Goal: Task Accomplishment & Management: Use online tool/utility

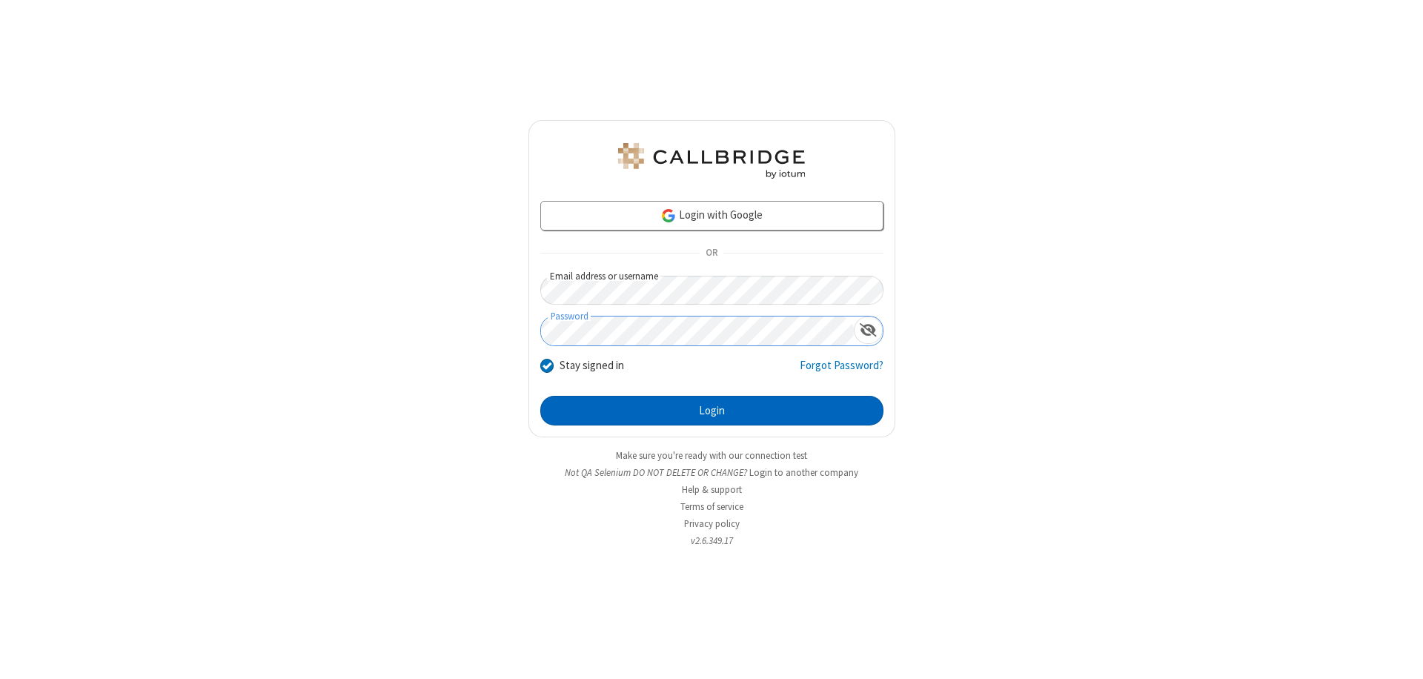
click at [711, 411] on button "Login" at bounding box center [711, 411] width 343 height 30
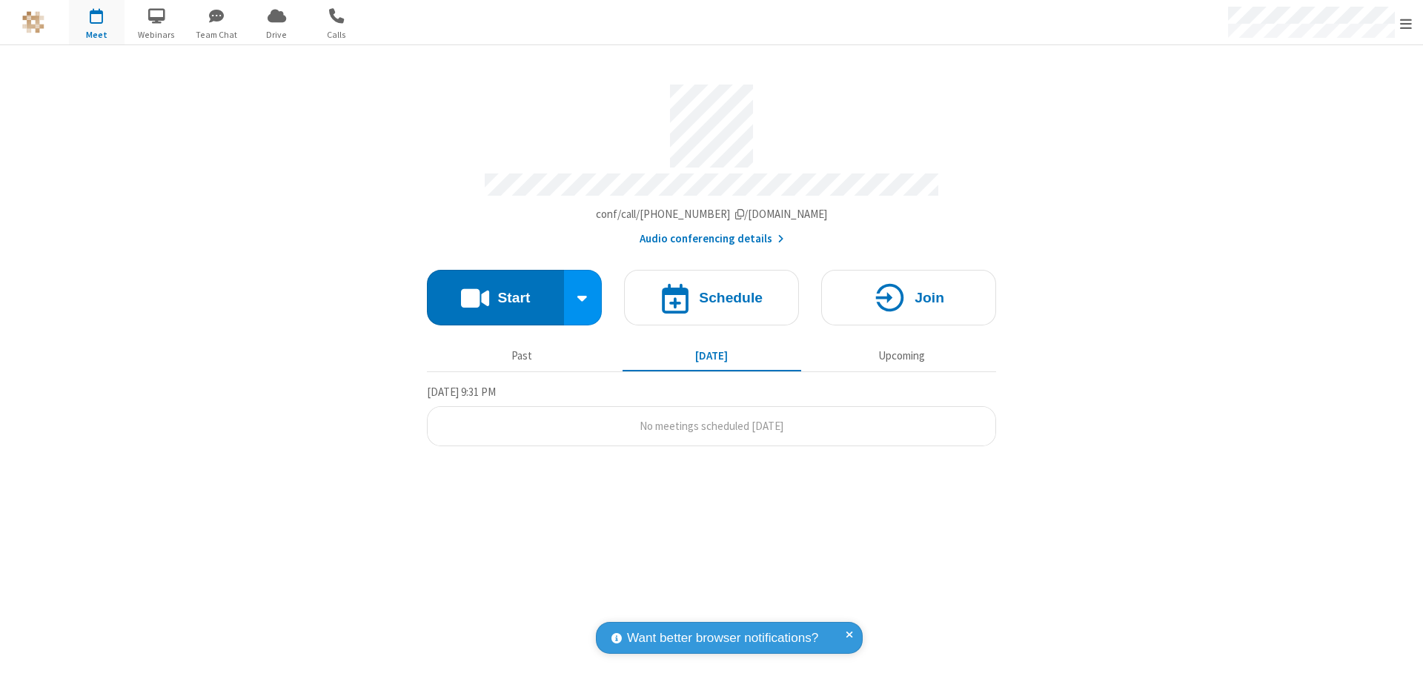
click at [495, 290] on button "Start" at bounding box center [495, 298] width 137 height 56
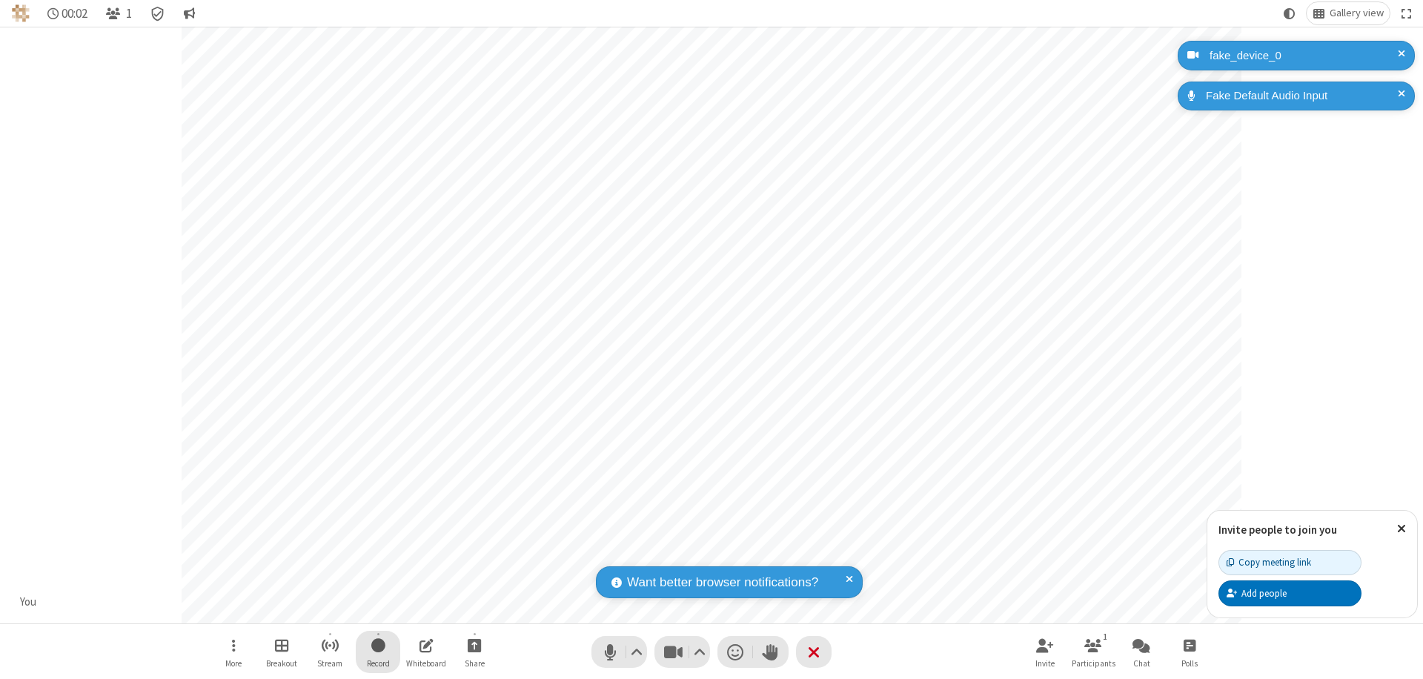
click at [378, 651] on span "Start recording" at bounding box center [378, 645] width 14 height 19
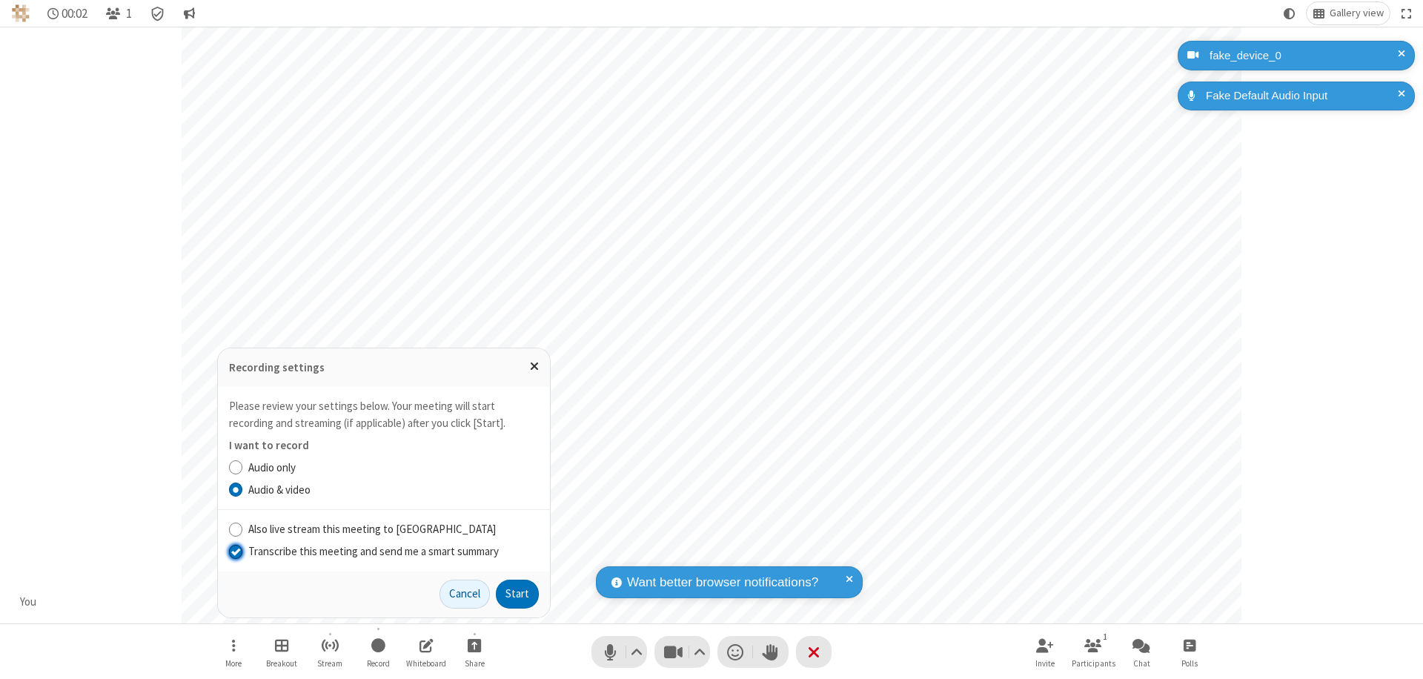
click at [235, 551] on input "Transcribe this meeting and send me a smart summary" at bounding box center [236, 551] width 14 height 16
click at [517, 594] on button "Start" at bounding box center [517, 594] width 43 height 30
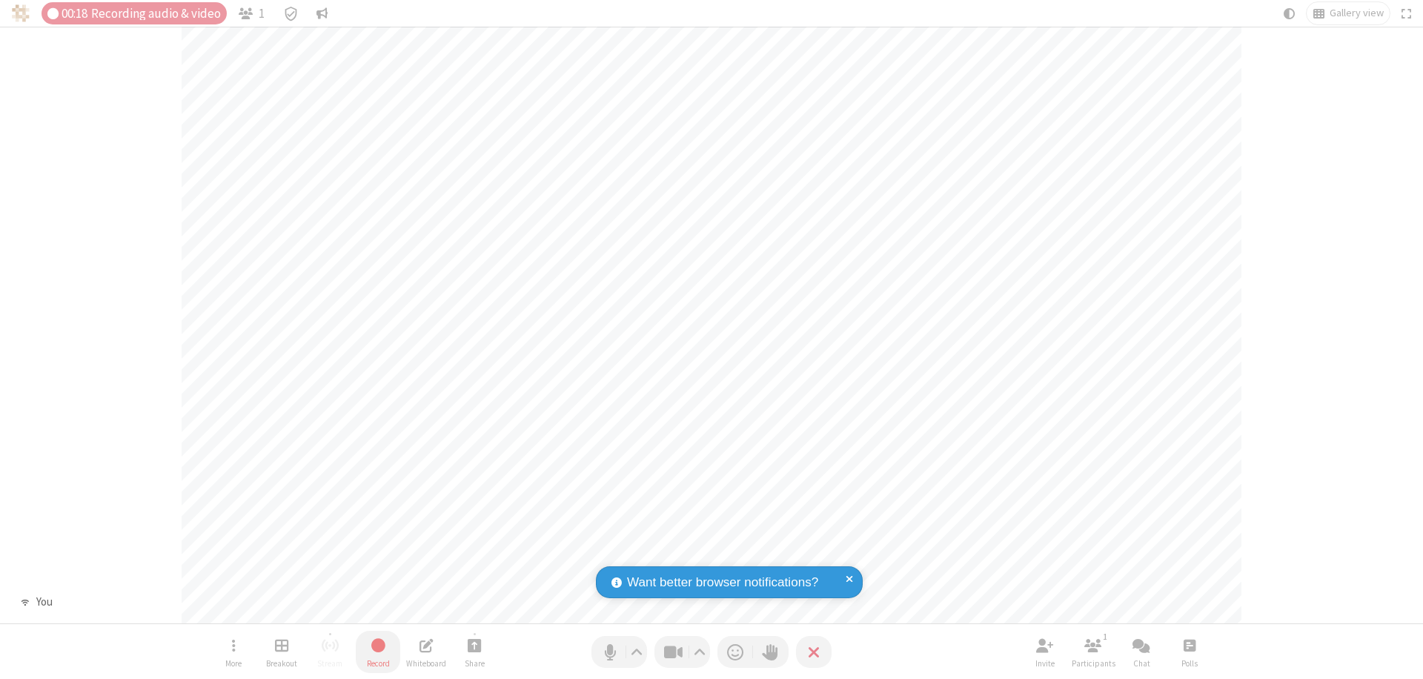
click at [378, 651] on span "Stop recording" at bounding box center [378, 645] width 17 height 19
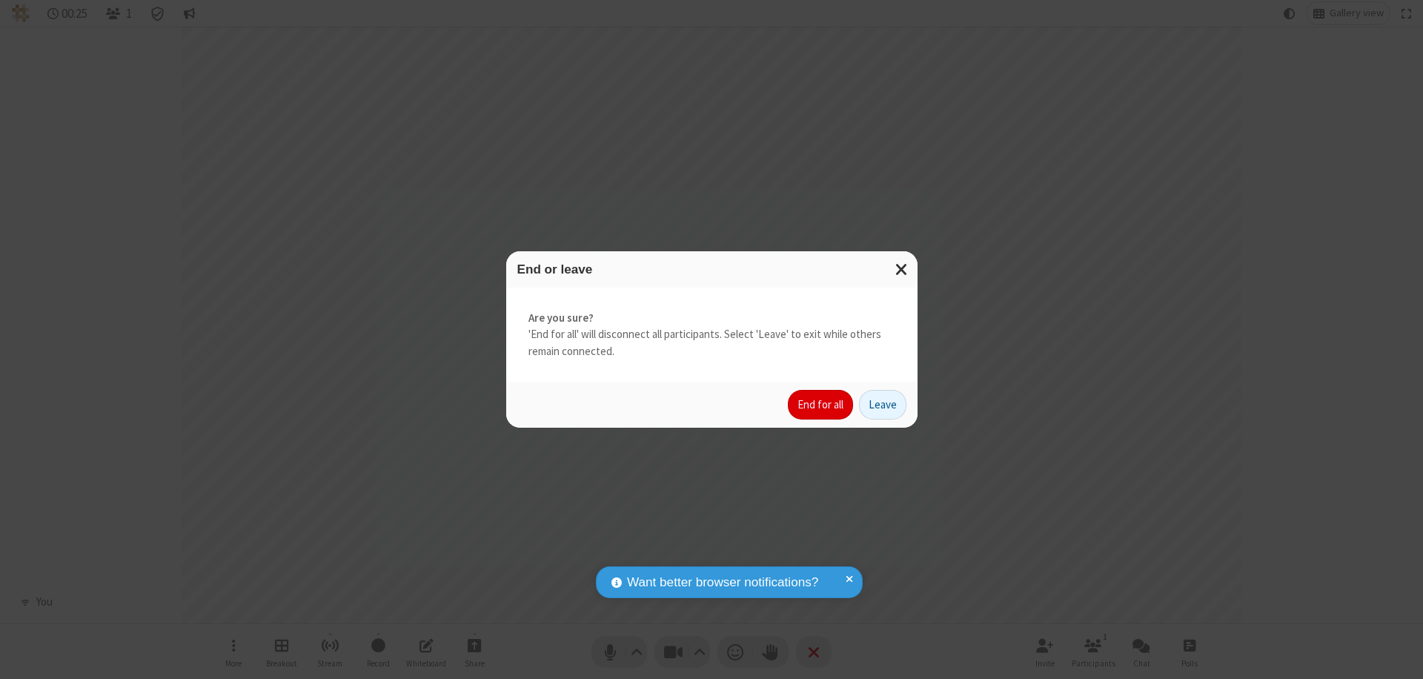
click at [821, 405] on button "End for all" at bounding box center [820, 405] width 65 height 30
